Goal: Information Seeking & Learning: Compare options

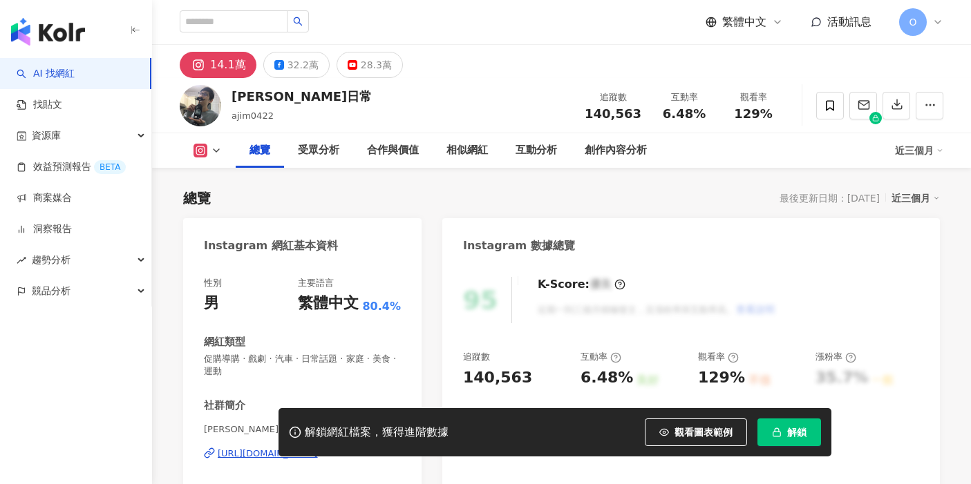
click at [789, 434] on span "解鎖" at bounding box center [796, 432] width 19 height 11
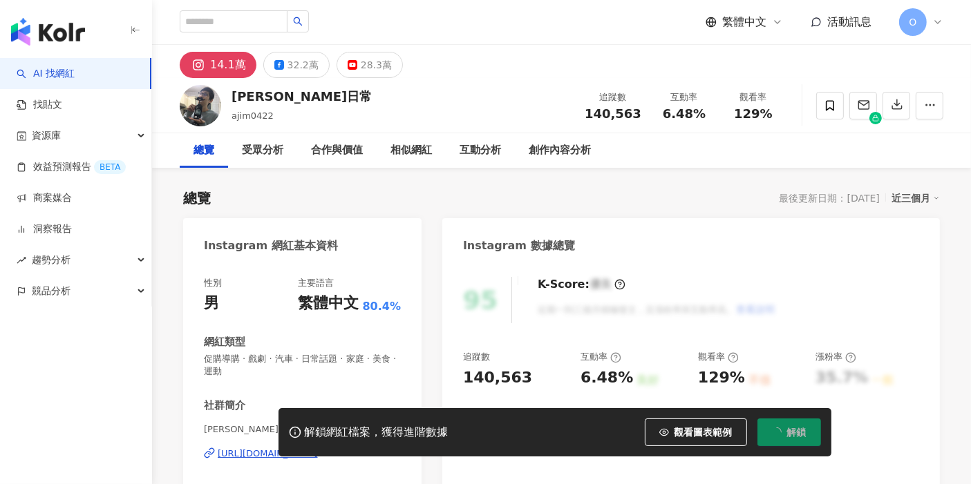
click at [935, 20] on icon at bounding box center [937, 22] width 11 height 11
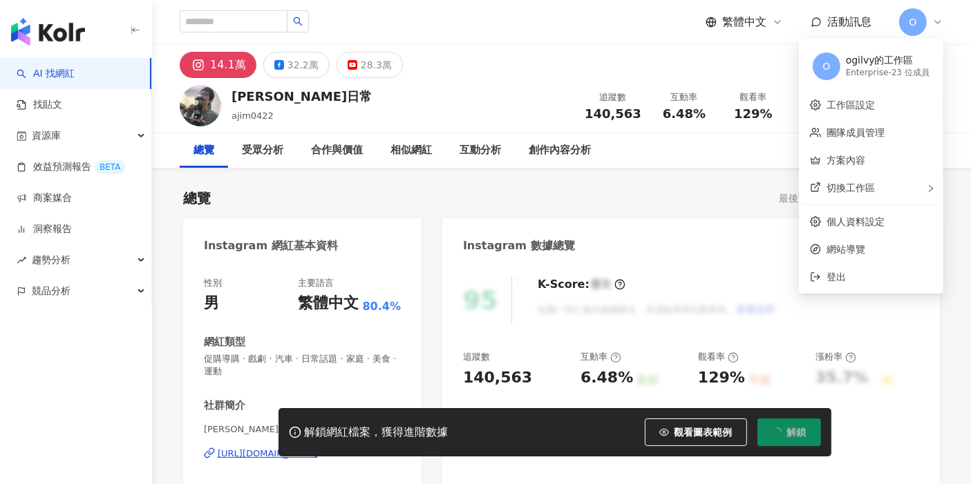
click at [938, 19] on icon at bounding box center [937, 22] width 11 height 11
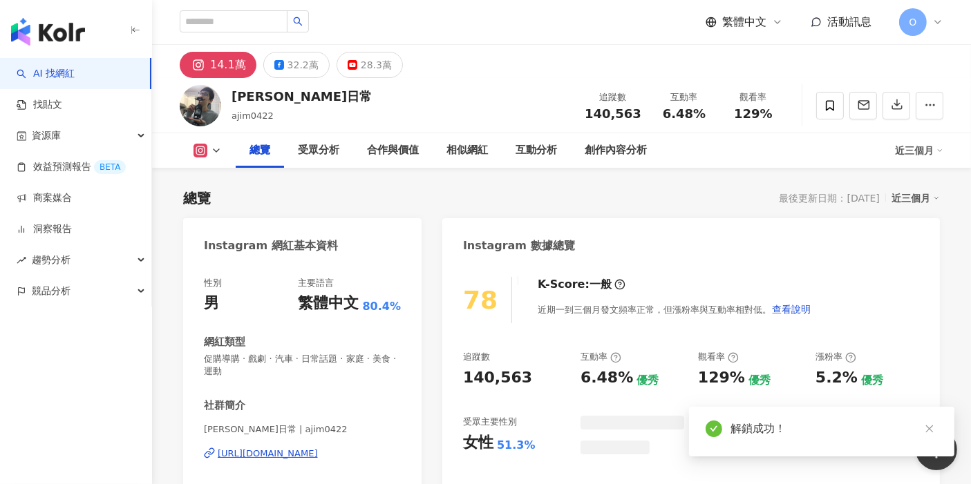
scroll to position [77, 0]
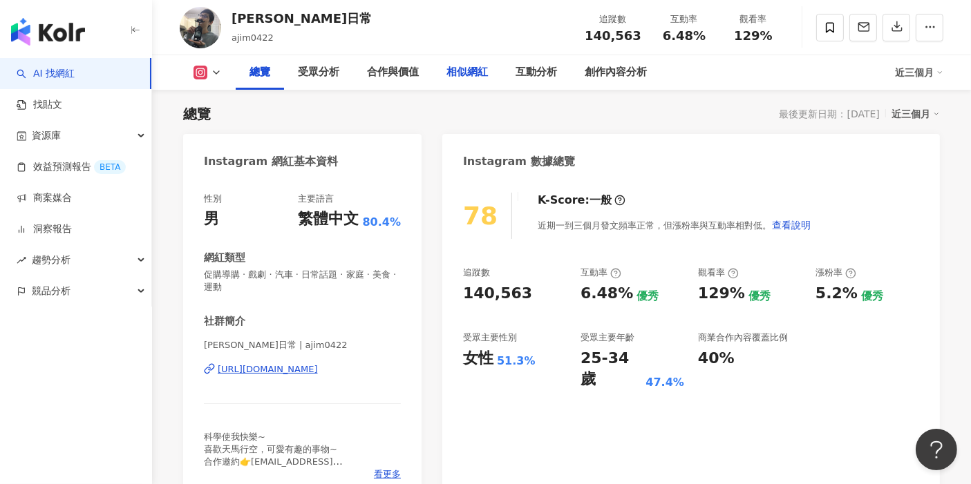
click at [458, 71] on div "相似網紅" at bounding box center [466, 72] width 41 height 17
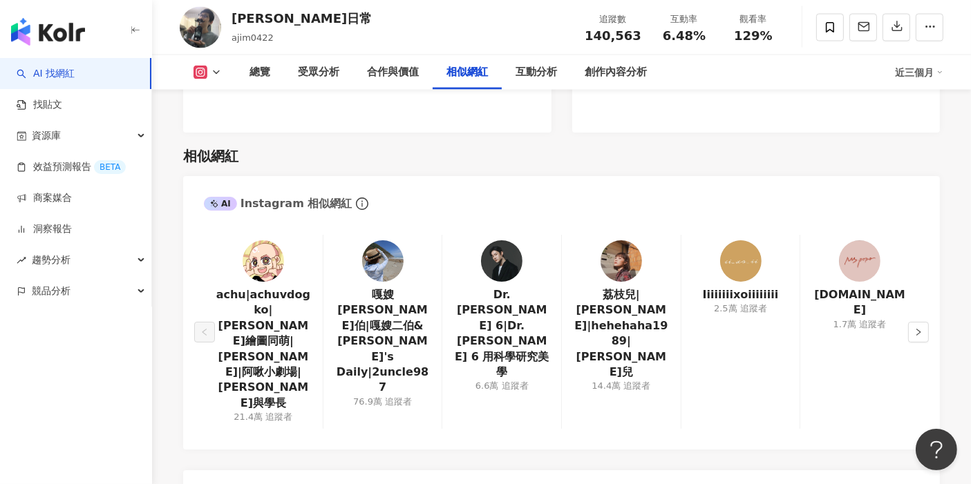
click at [254, 241] on img at bounding box center [263, 261] width 41 height 41
click at [628, 241] on img at bounding box center [621, 261] width 41 height 41
click at [498, 241] on img at bounding box center [501, 261] width 41 height 41
click at [921, 328] on icon "right" at bounding box center [918, 332] width 8 height 8
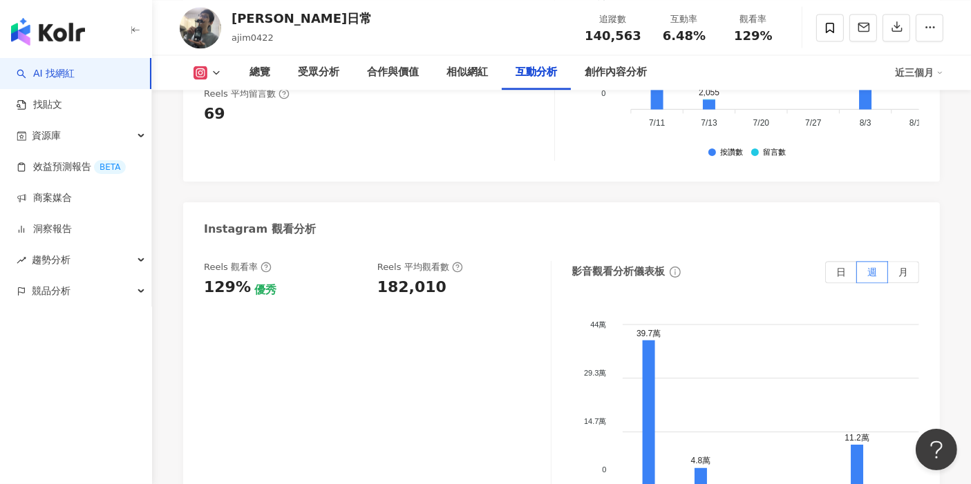
scroll to position [2906, 0]
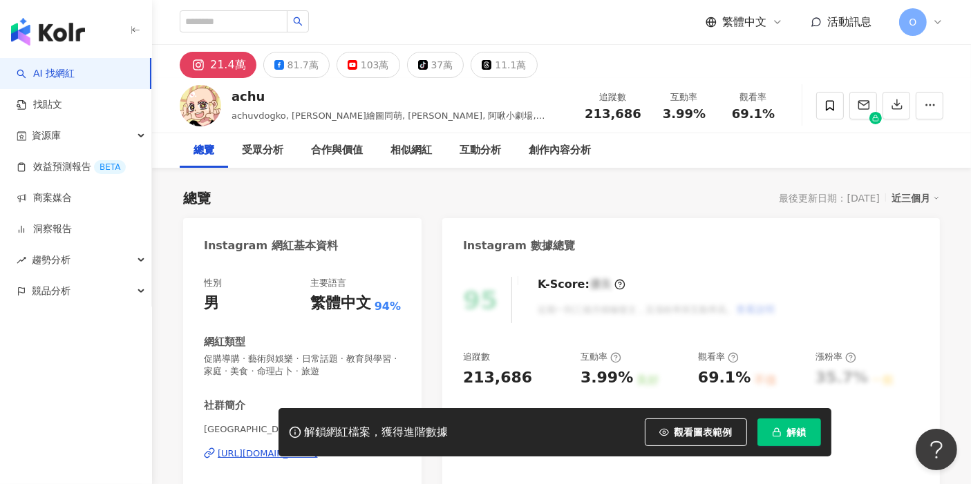
scroll to position [230, 0]
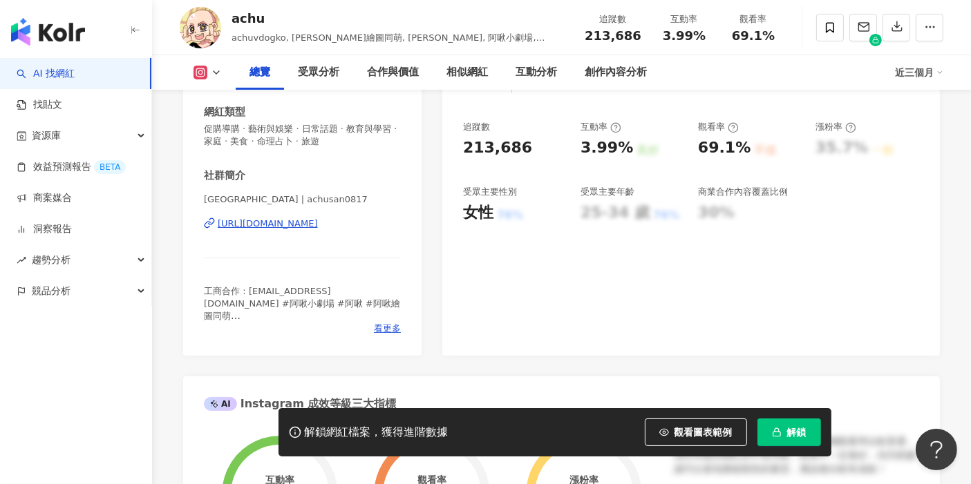
click at [276, 225] on div "https://www.instagram.com/achusan0817/" at bounding box center [268, 224] width 100 height 12
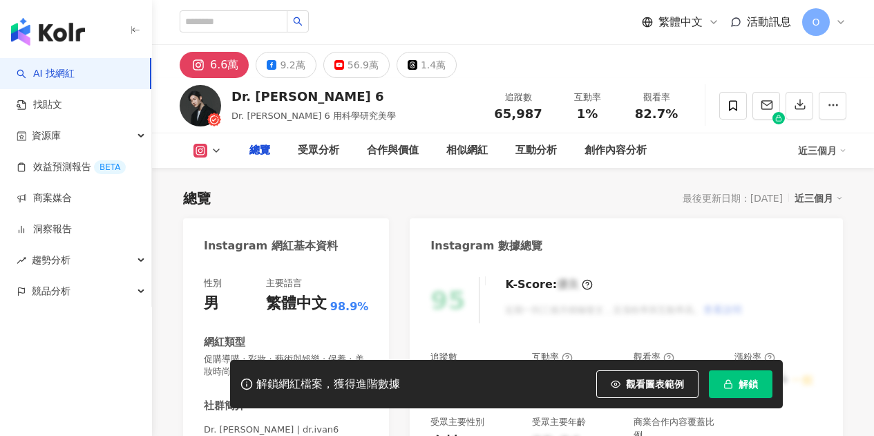
click at [321, 299] on div "繁體中文" at bounding box center [296, 303] width 61 height 21
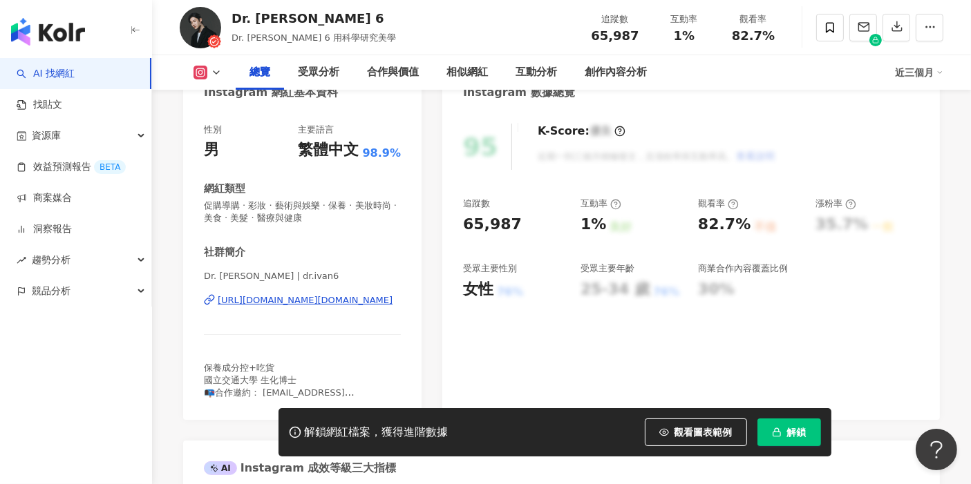
click at [328, 304] on div "https://www.instagram.com/dr.ivan6/" at bounding box center [305, 300] width 175 height 12
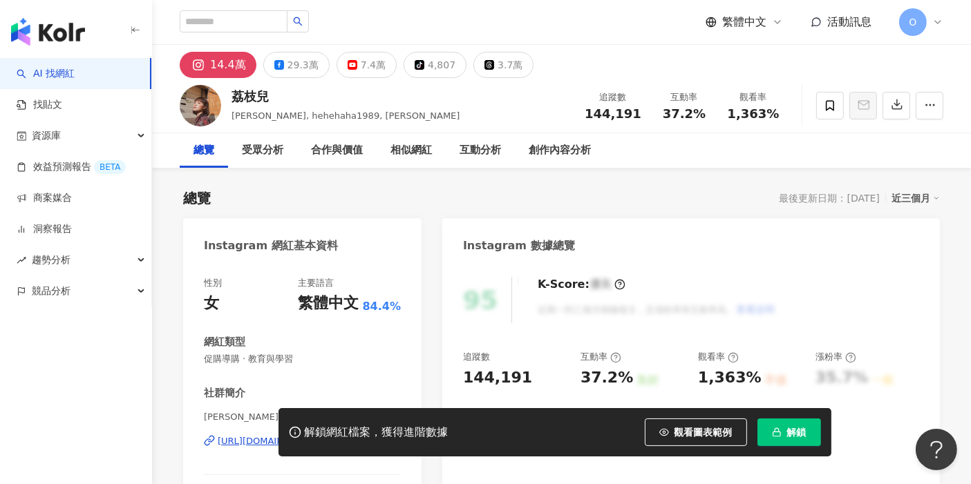
click at [299, 435] on div "https://www.instagram.com/hehehaha1989/" at bounding box center [268, 441] width 100 height 12
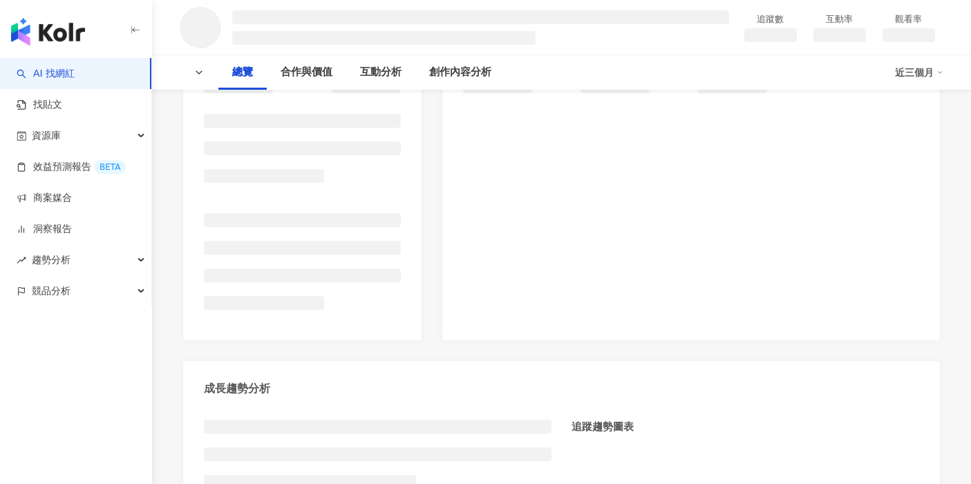
scroll to position [77, 0]
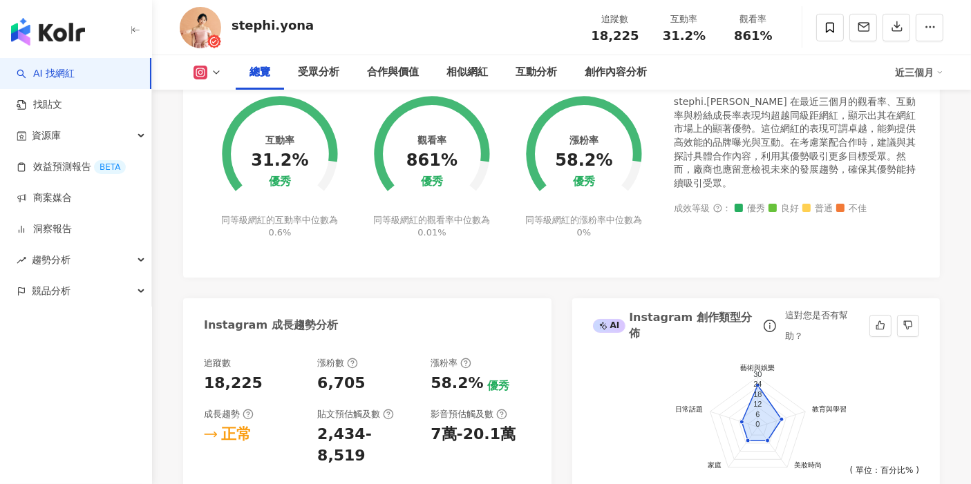
scroll to position [791, 0]
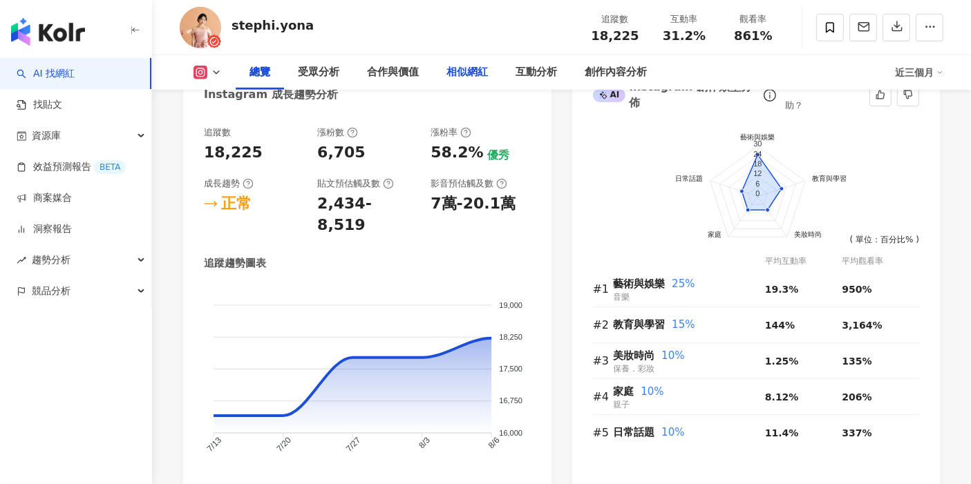
click at [476, 68] on div "相似網紅" at bounding box center [466, 72] width 41 height 17
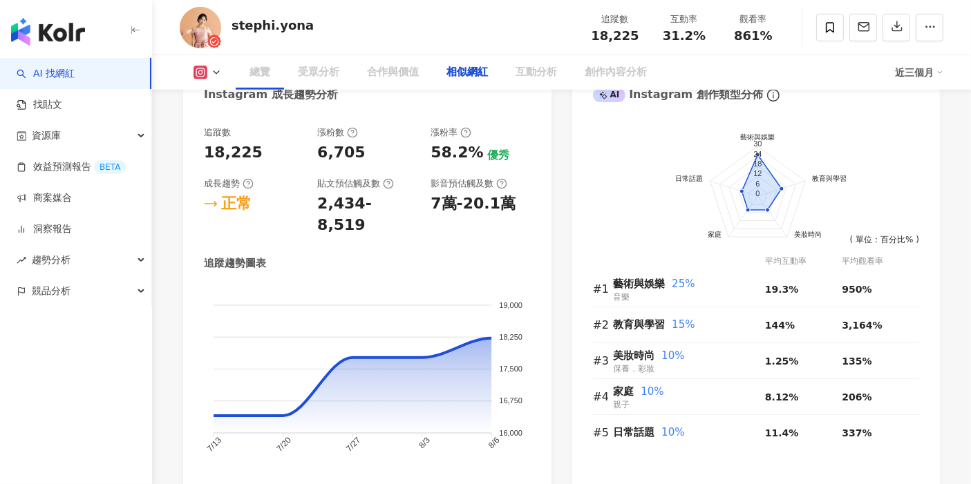
scroll to position [2199, 0]
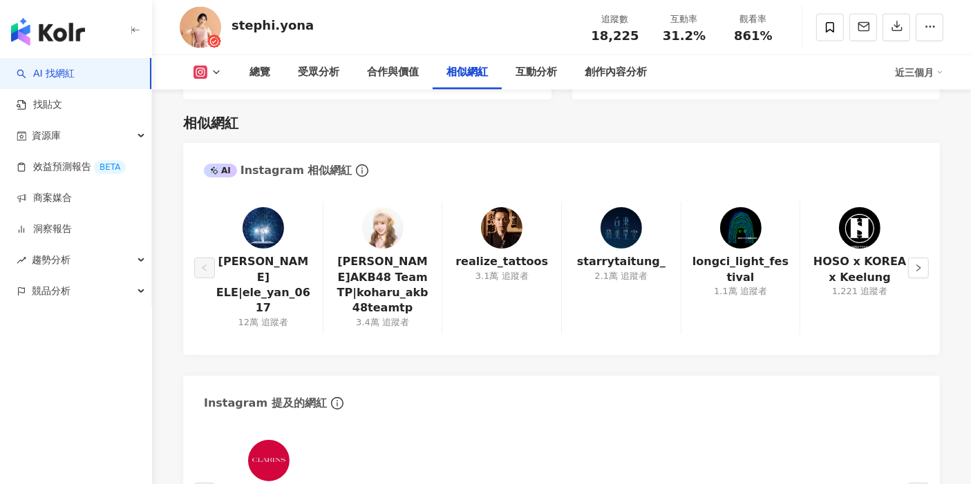
click at [387, 226] on img at bounding box center [382, 227] width 41 height 41
click at [930, 252] on div "顏人中 ELE|ele_yan_0617 12萬 追蹤者 劉曉晴 AKB48 Team TP|koharu_akb48teamtp 3.4萬 追蹤者 real…" at bounding box center [561, 271] width 757 height 167
click at [928, 258] on button "button" at bounding box center [918, 268] width 21 height 21
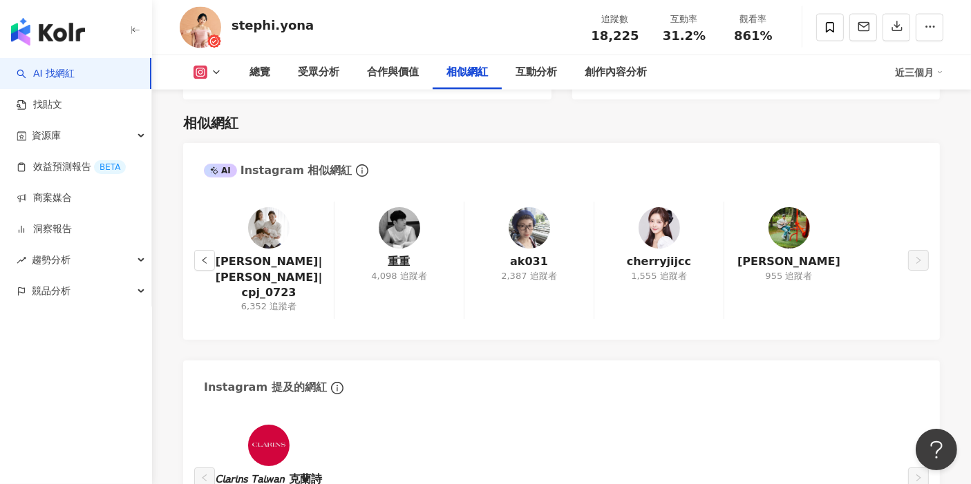
click at [671, 218] on img at bounding box center [659, 227] width 41 height 41
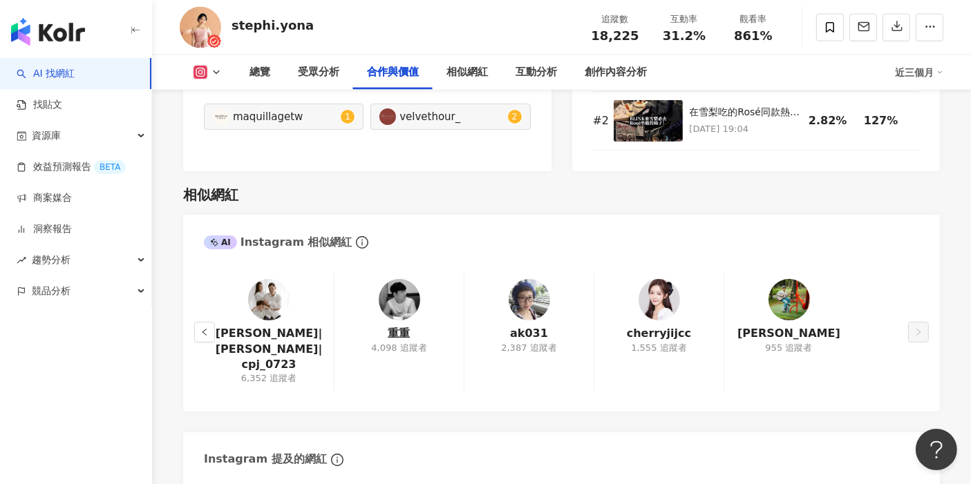
scroll to position [2122, 0]
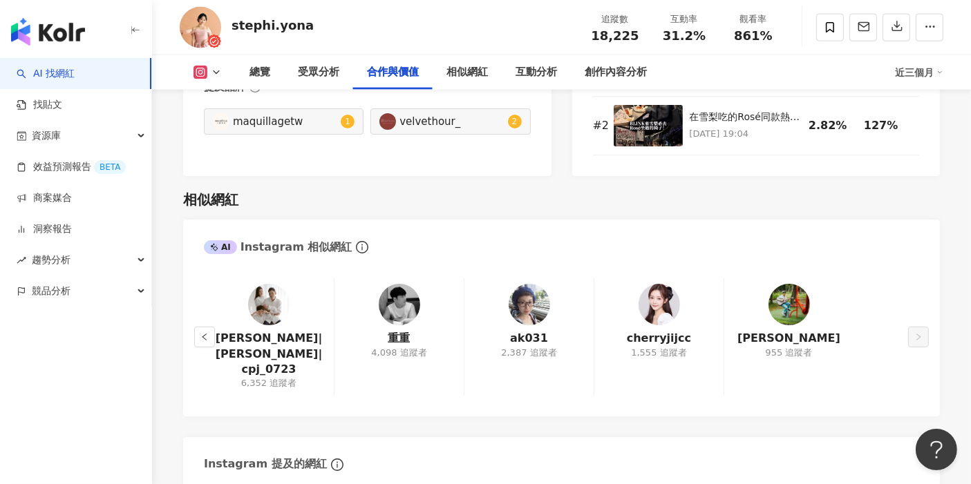
click at [518, 284] on img at bounding box center [529, 304] width 41 height 41
click at [268, 293] on img at bounding box center [268, 304] width 41 height 41
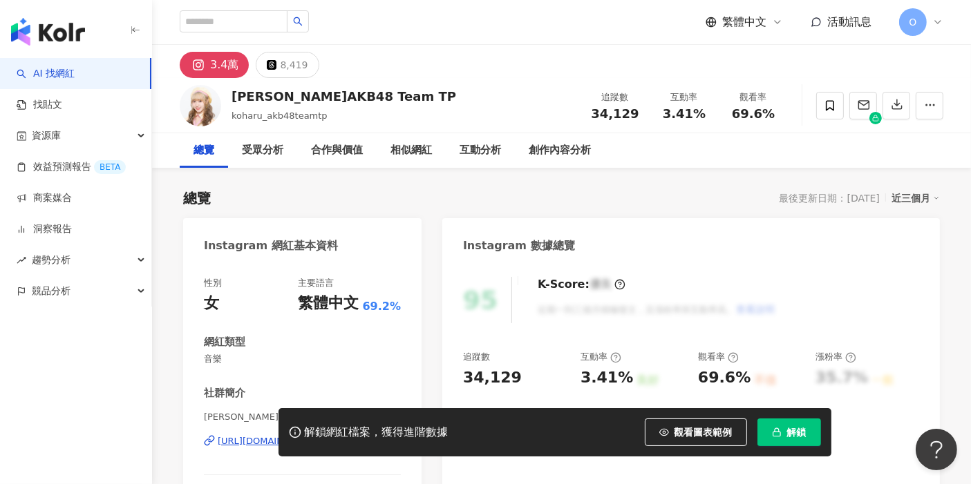
scroll to position [77, 0]
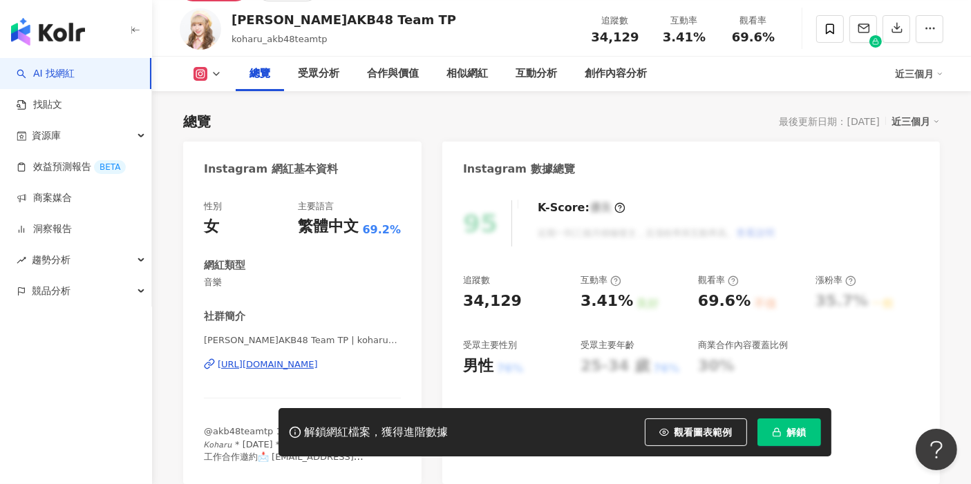
click at [272, 359] on div "[URL][DOMAIN_NAME]" at bounding box center [268, 365] width 100 height 12
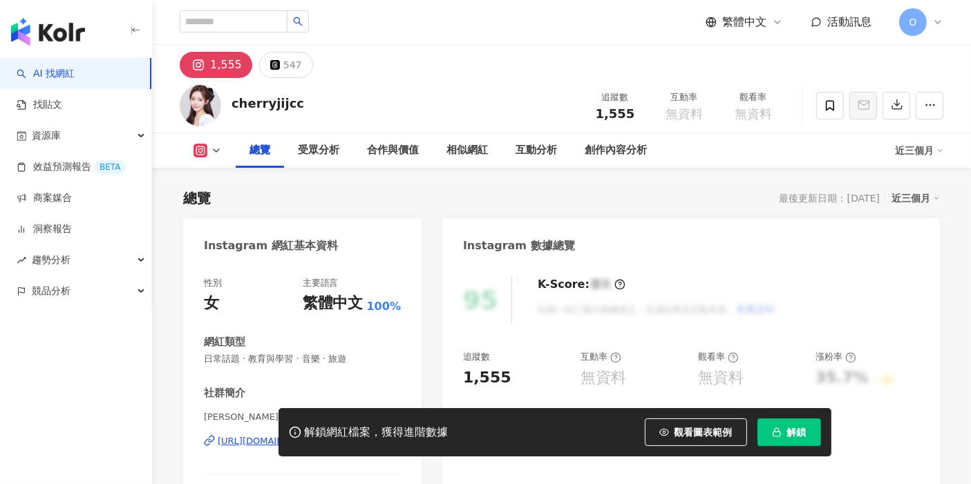
scroll to position [153, 0]
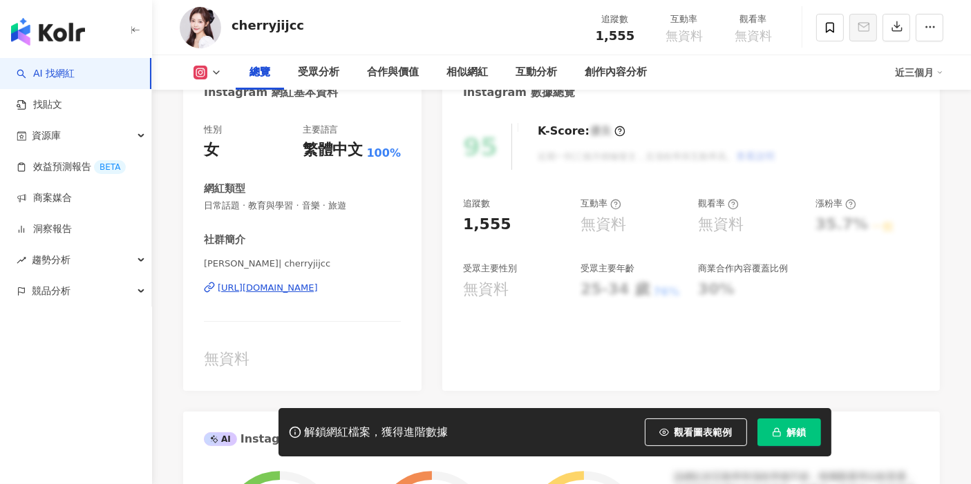
click at [243, 293] on div "https://www.instagram.com/cherryjijcc/" at bounding box center [268, 288] width 100 height 12
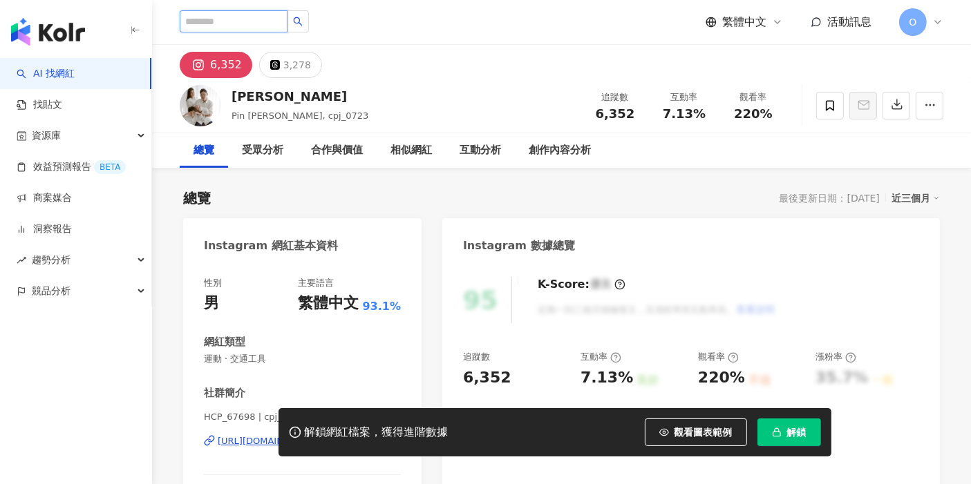
click at [266, 17] on input "search" at bounding box center [234, 21] width 108 height 22
click at [266, 20] on input "search" at bounding box center [234, 21] width 108 height 22
type input "*"
type input "**"
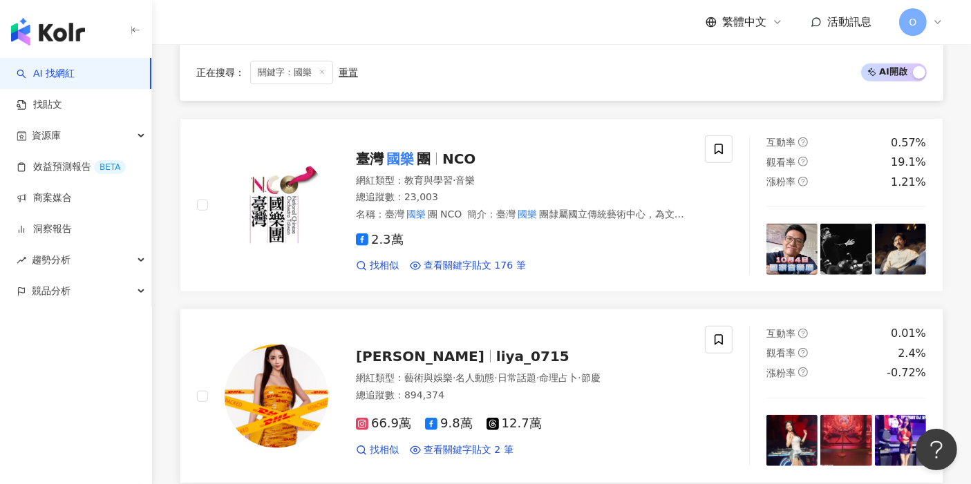
scroll to position [1151, 0]
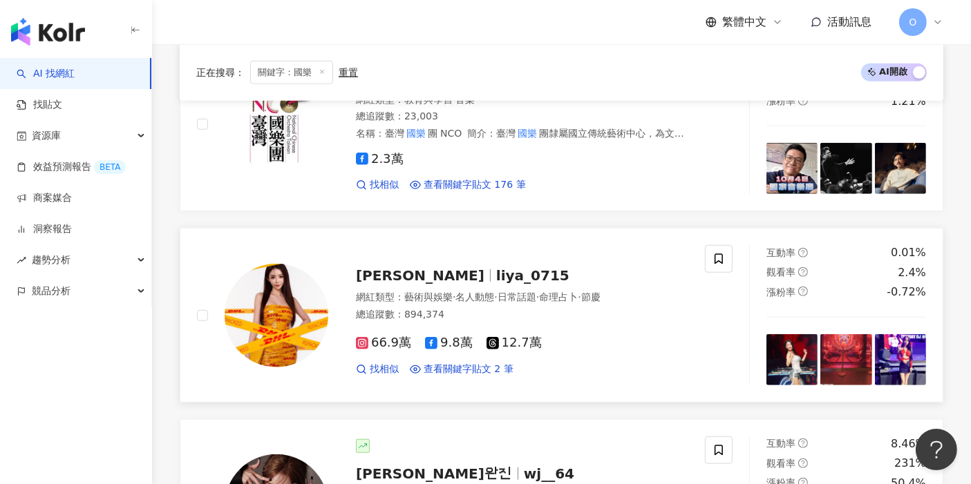
click at [276, 285] on img at bounding box center [277, 316] width 104 height 104
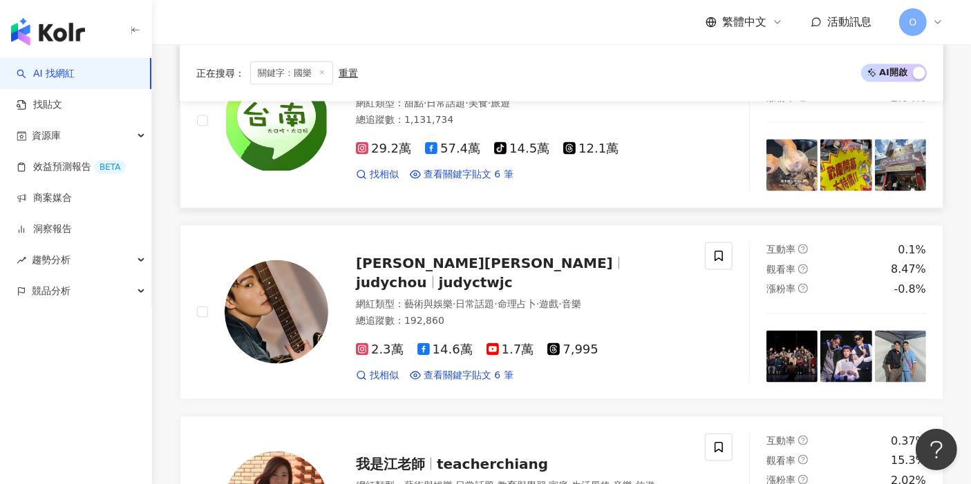
scroll to position [1996, 0]
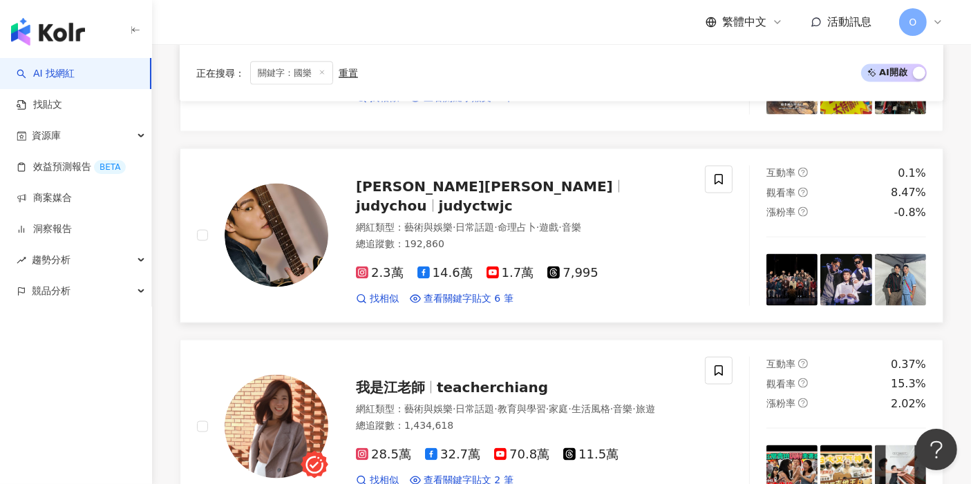
click at [301, 211] on img at bounding box center [277, 236] width 104 height 104
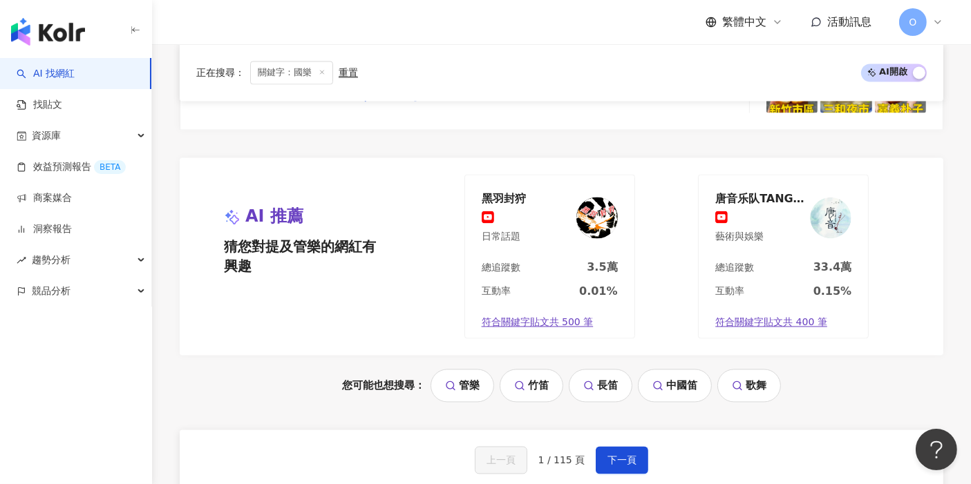
scroll to position [2610, 0]
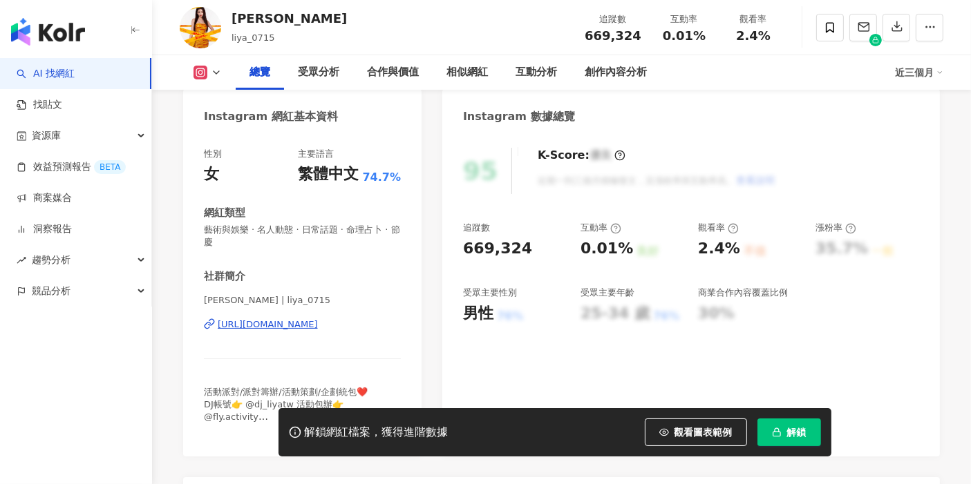
scroll to position [153, 0]
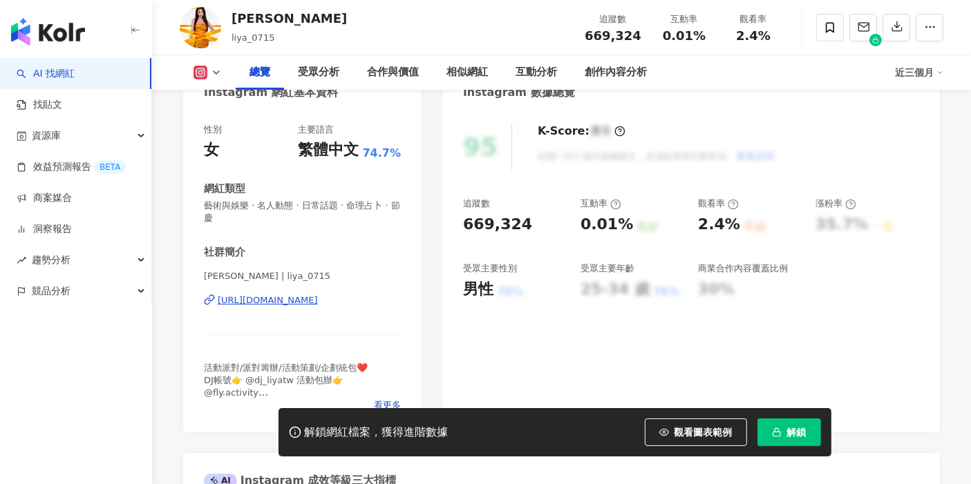
click at [252, 301] on div "[URL][DOMAIN_NAME]" at bounding box center [268, 300] width 100 height 12
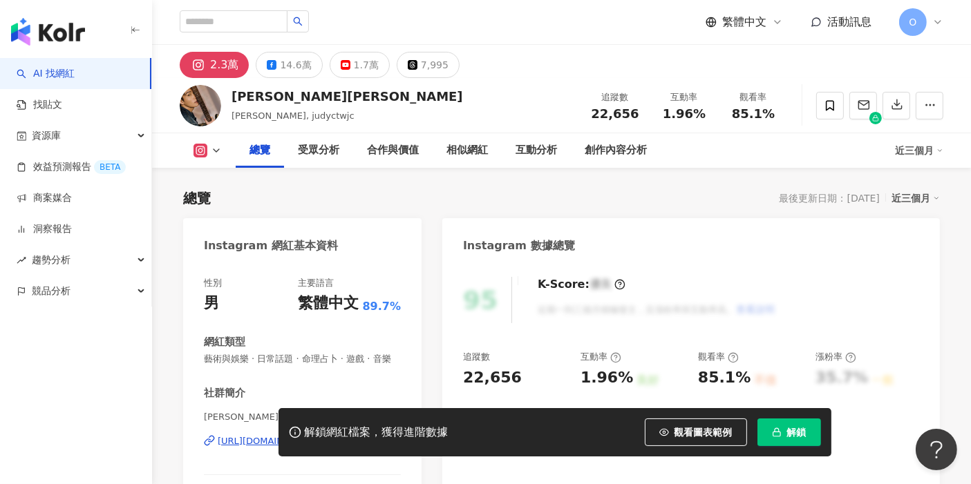
click at [318, 435] on div "[URL][DOMAIN_NAME]" at bounding box center [268, 441] width 100 height 12
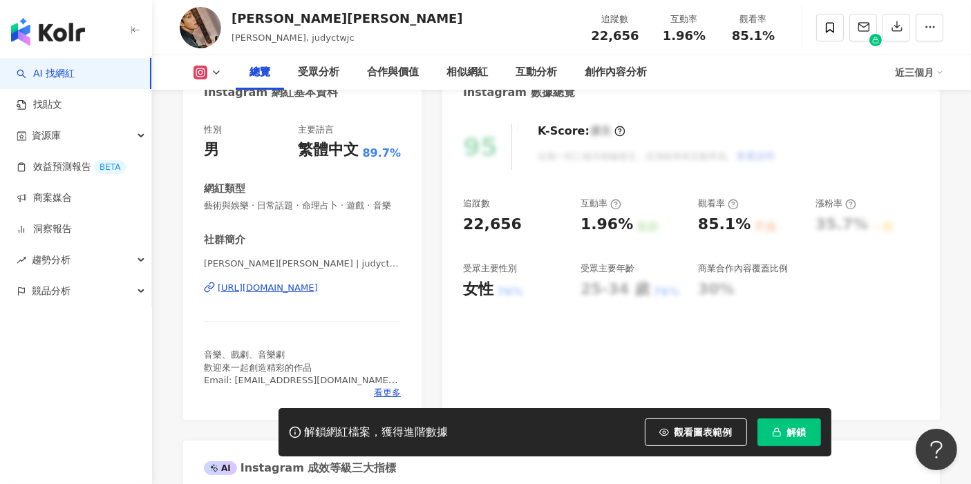
scroll to position [230, 0]
